Goal: Task Accomplishment & Management: Manage account settings

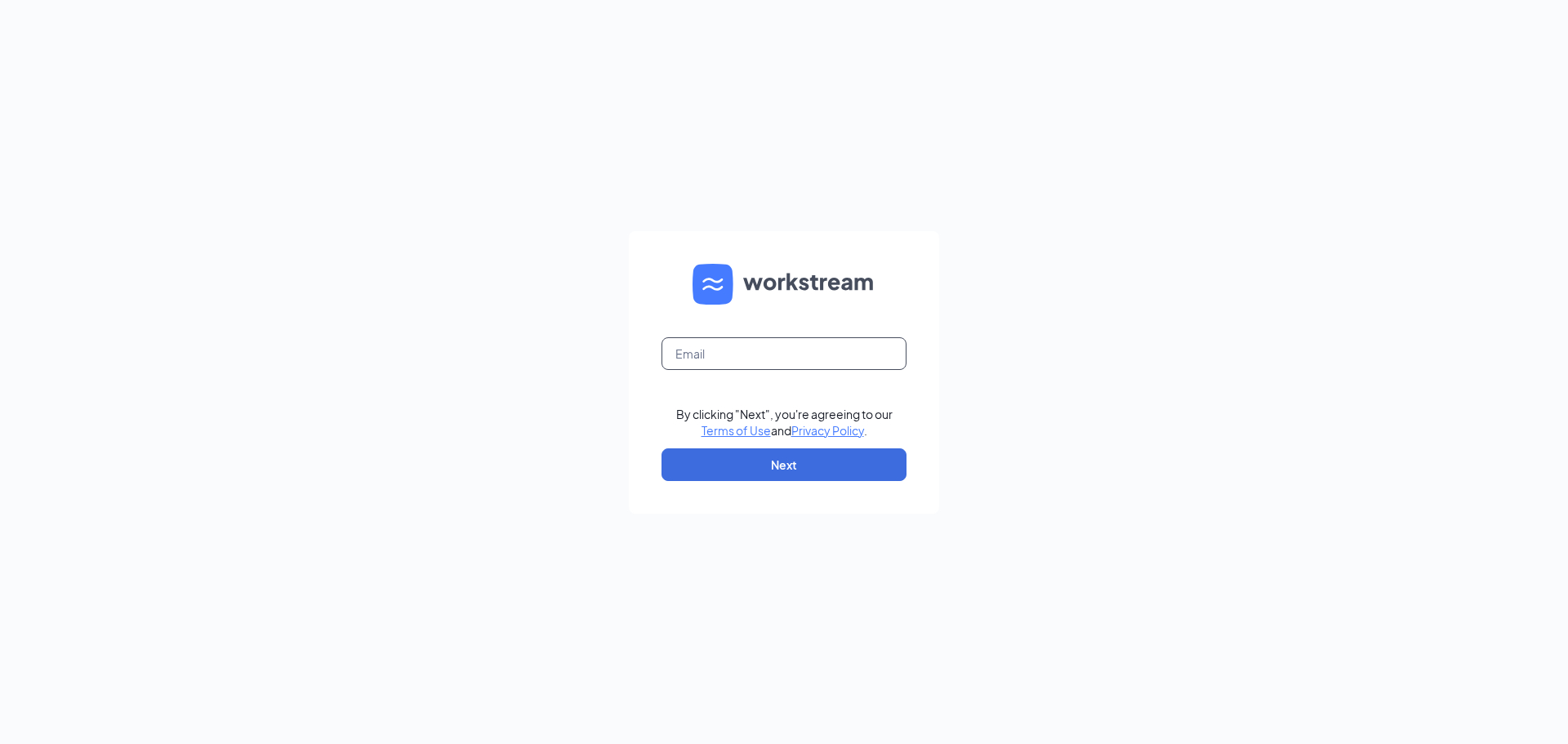
click at [779, 352] on input "text" at bounding box center [784, 353] width 245 height 33
type input "[EMAIL_ADDRESS][DOMAIN_NAME]"
click at [789, 466] on button "Next" at bounding box center [784, 464] width 245 height 33
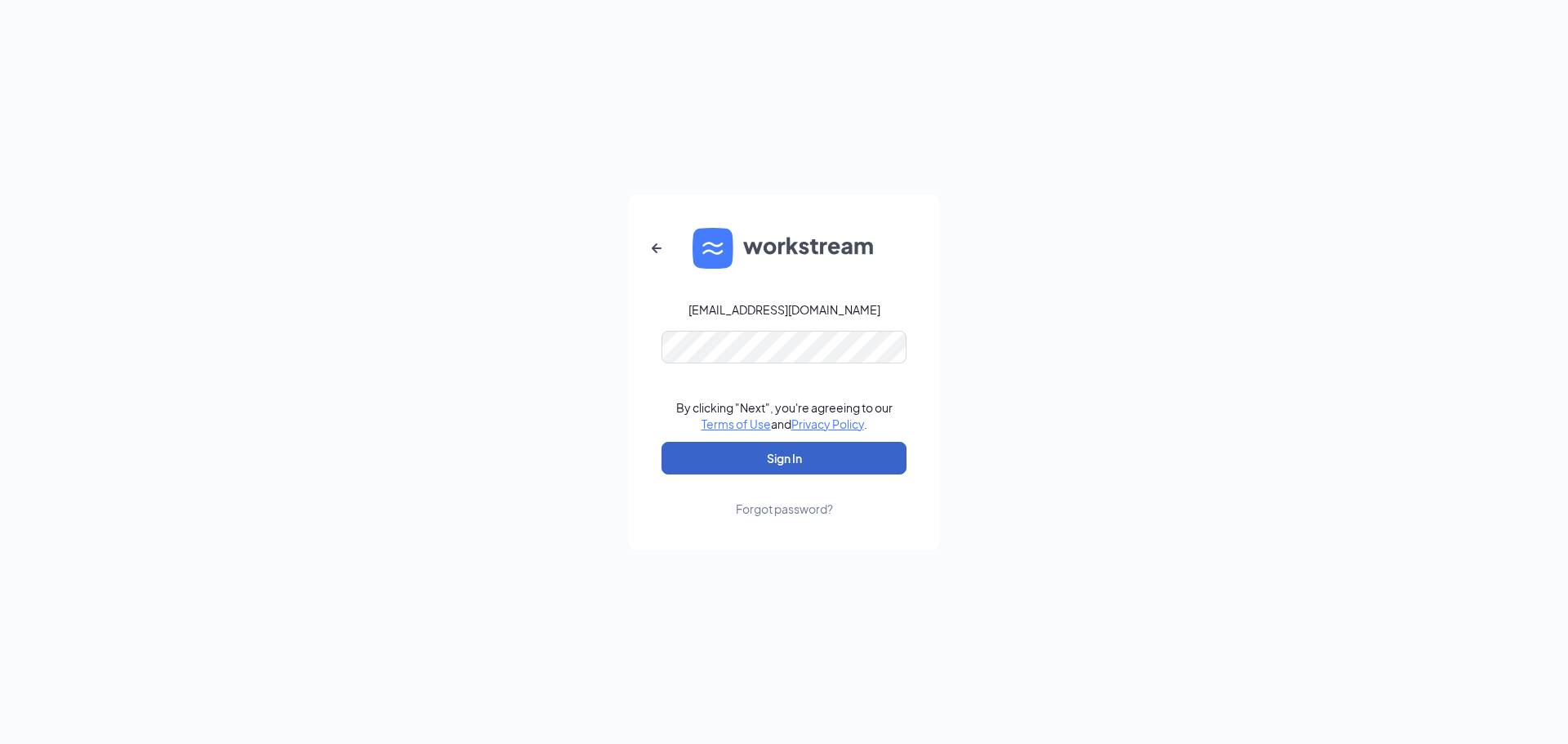
click at [786, 462] on button "Sign In" at bounding box center [784, 458] width 245 height 33
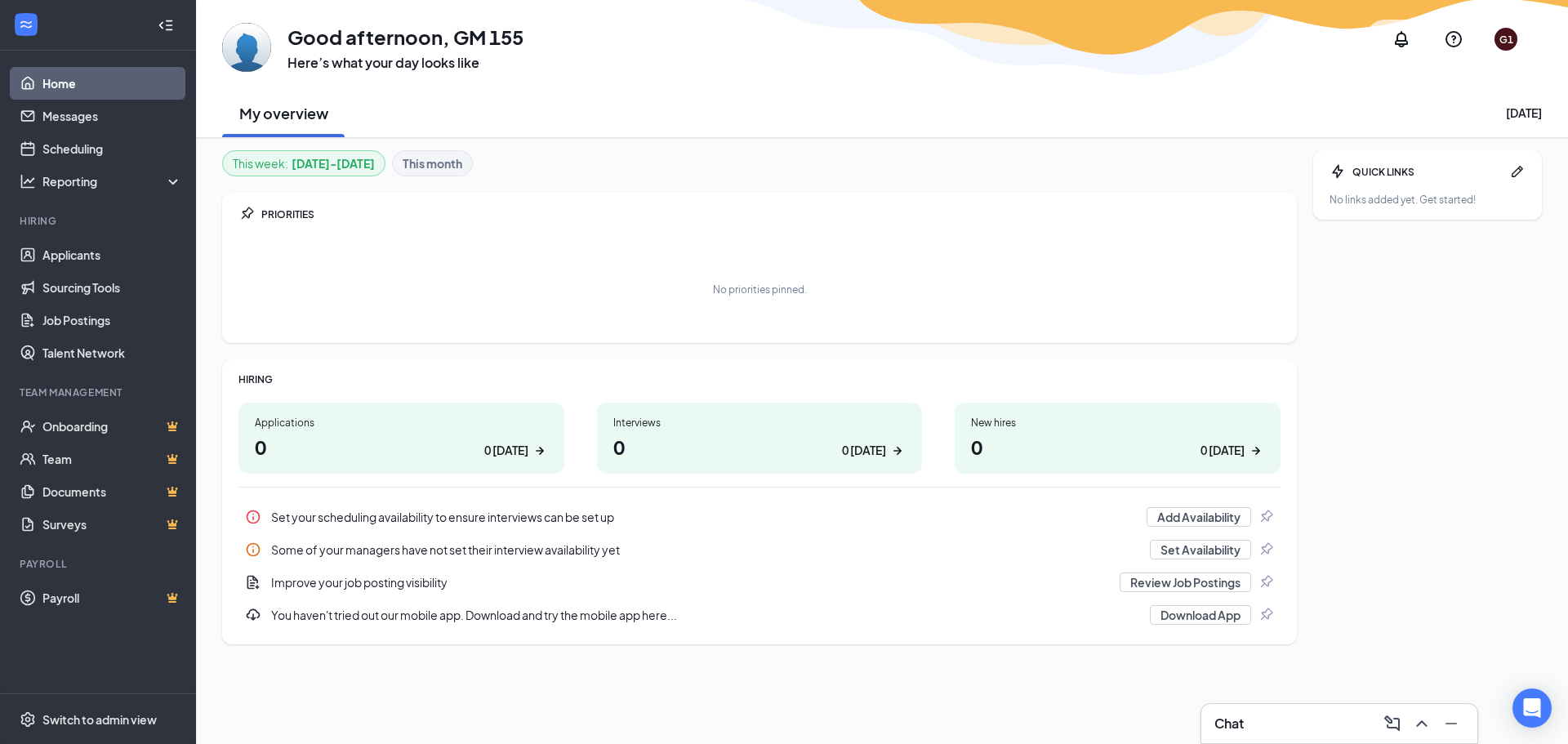
drag, startPoint x: 1405, startPoint y: 6, endPoint x: 1177, endPoint y: 98, distance: 245.9
click at [1178, 98] on div "My overview [DATE]" at bounding box center [882, 112] width 1320 height 49
